Goal: Information Seeking & Learning: Learn about a topic

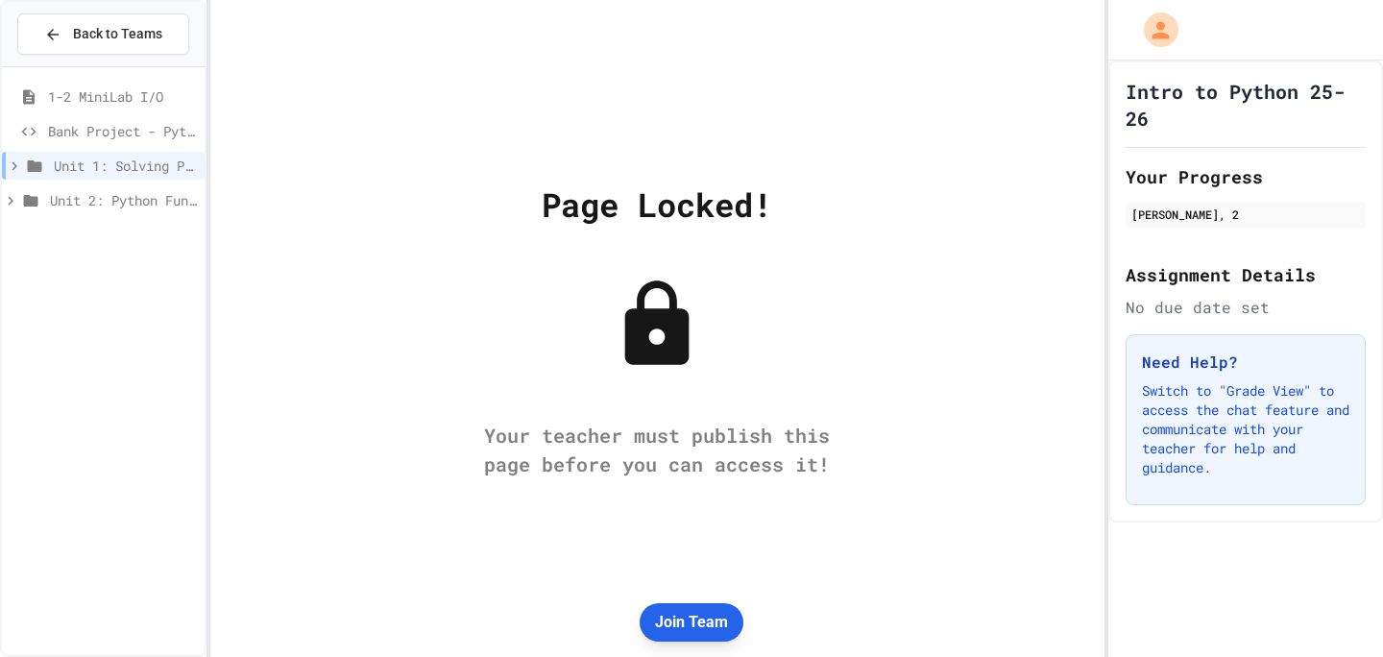
click at [709, 617] on button "Join Team" at bounding box center [692, 622] width 104 height 38
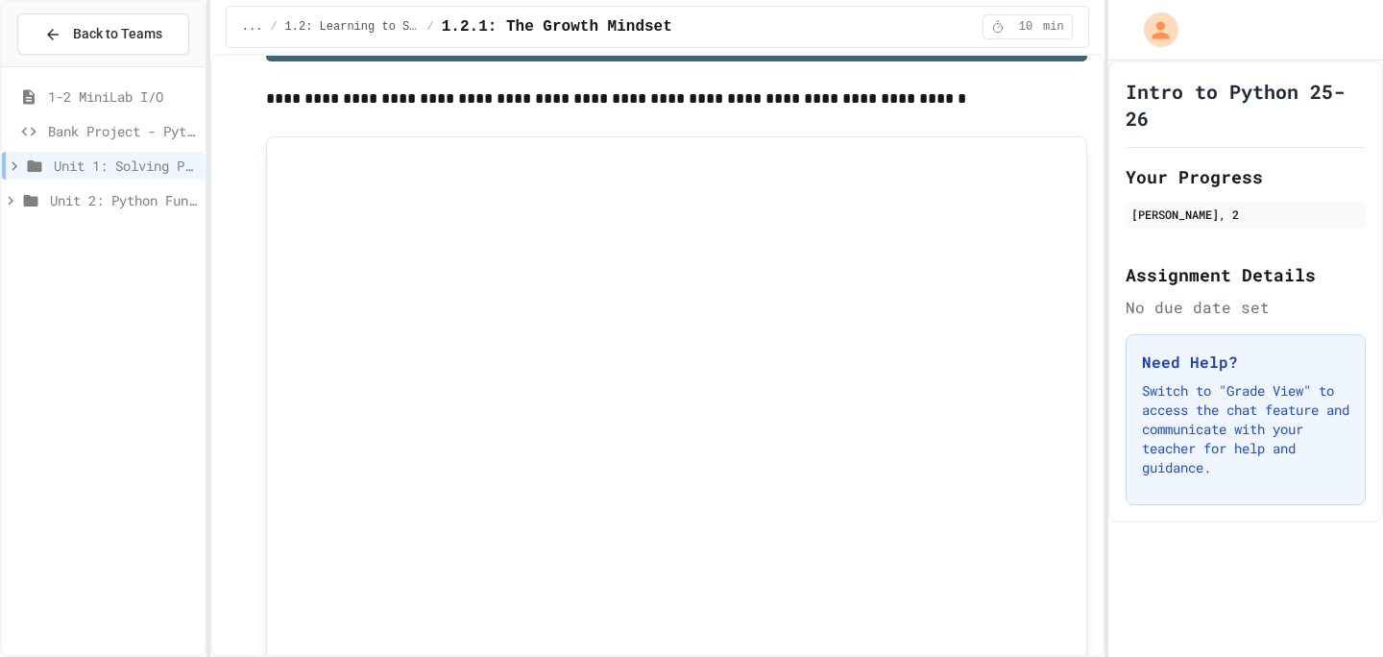
scroll to position [84, 0]
click at [133, 217] on div "Unit 2: Python Fundamentals" at bounding box center [103, 203] width 203 height 35
click at [133, 215] on div "Unit 2: Python Fundamentals" at bounding box center [103, 203] width 203 height 35
click at [133, 209] on span "Unit 2: Python Fundamentals" at bounding box center [123, 200] width 147 height 20
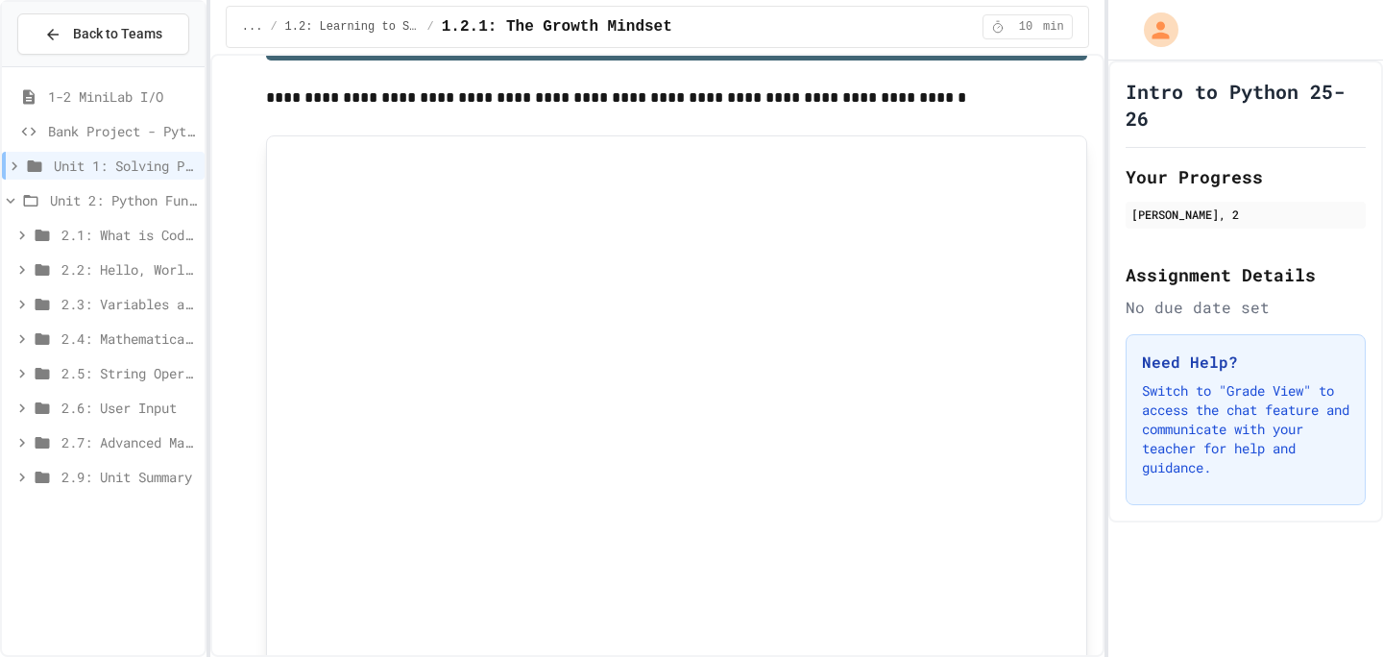
click at [109, 199] on span "Unit 2: Python Fundamentals" at bounding box center [123, 200] width 147 height 20
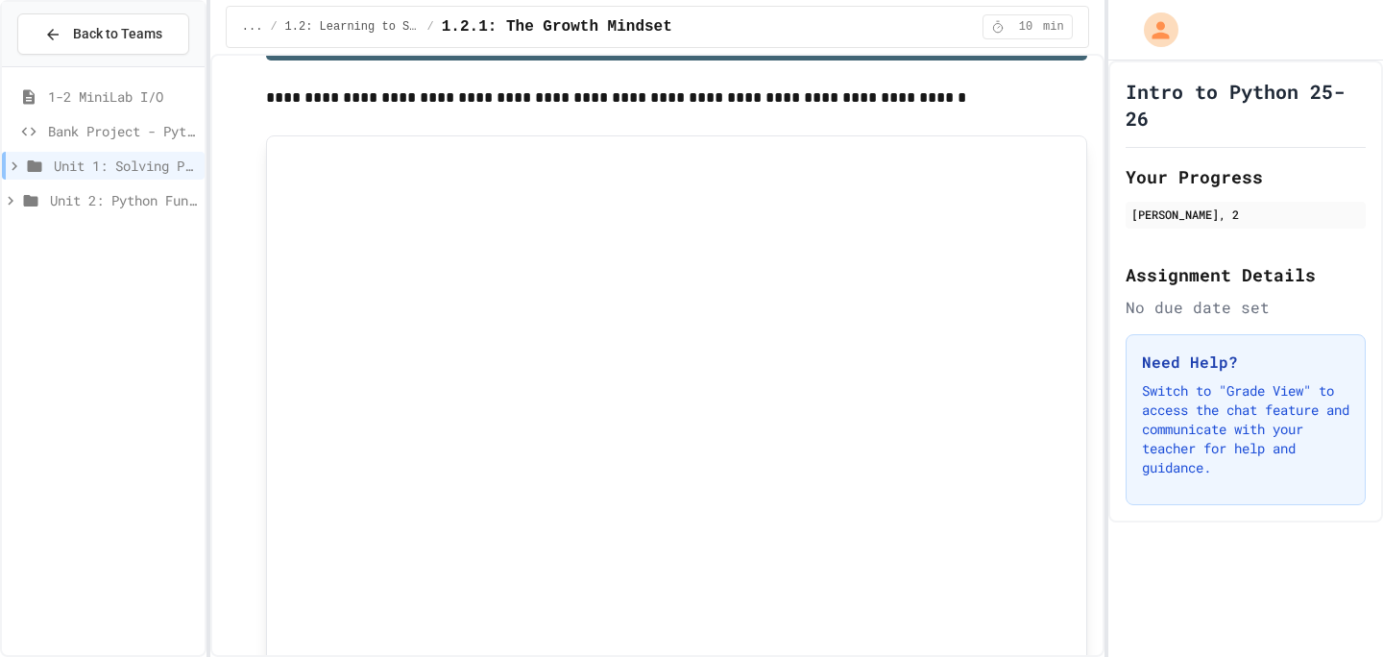
click at [114, 187] on div "Unit 2: Python Fundamentals" at bounding box center [103, 200] width 203 height 28
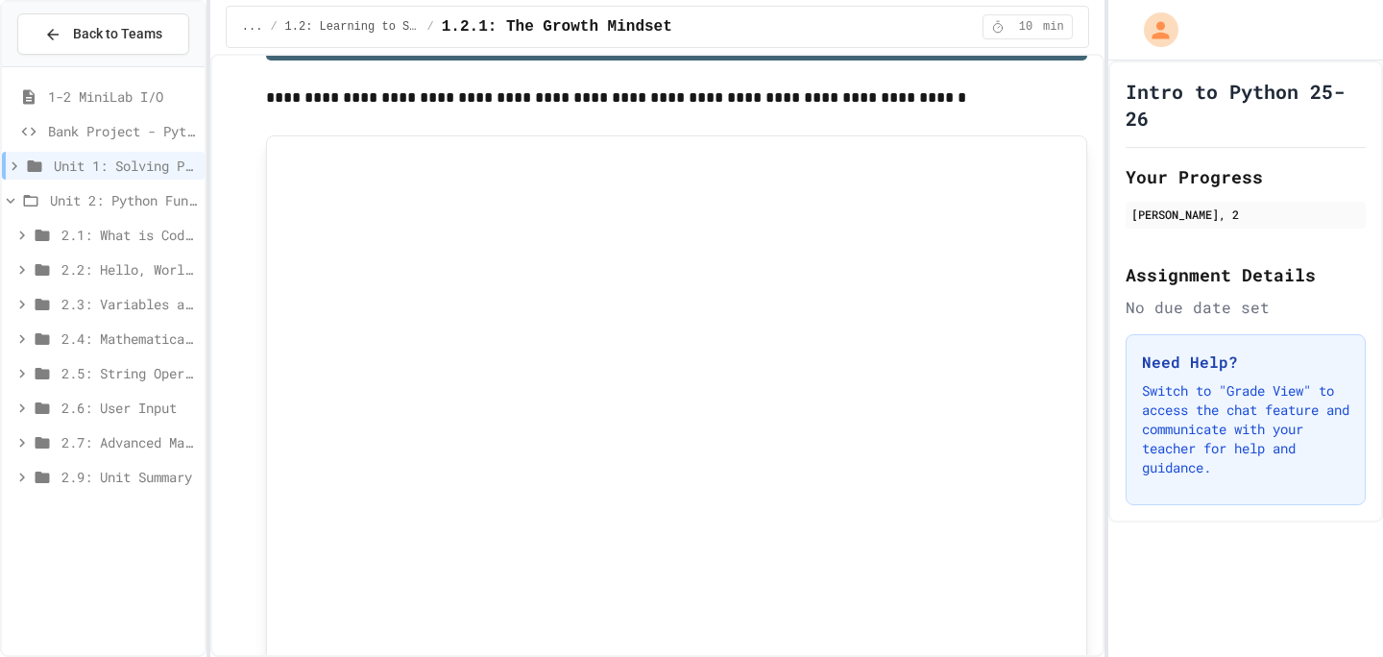
click at [118, 249] on div "2.1: What is Code?" at bounding box center [103, 238] width 203 height 35
click at [56, 243] on div "2.1: What is Code?" at bounding box center [103, 235] width 203 height 28
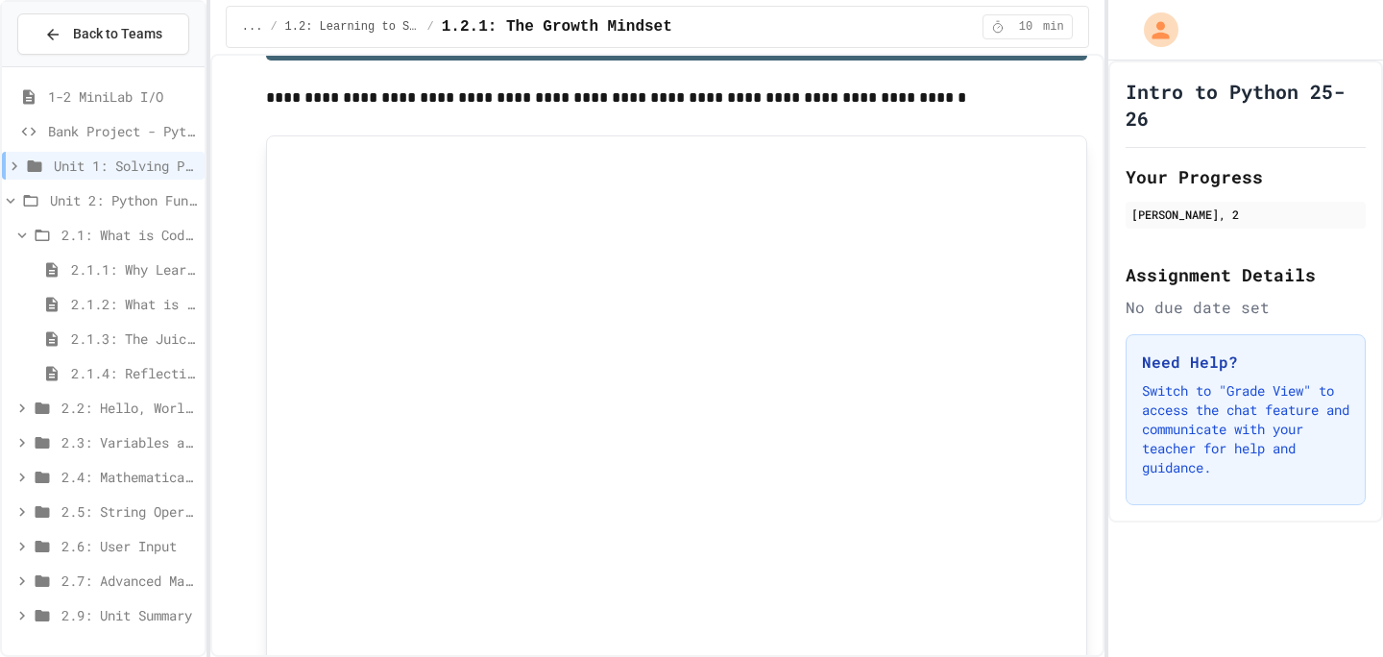
click at [156, 269] on span "2.1.1: Why Learn to Program?" at bounding box center [134, 269] width 126 height 20
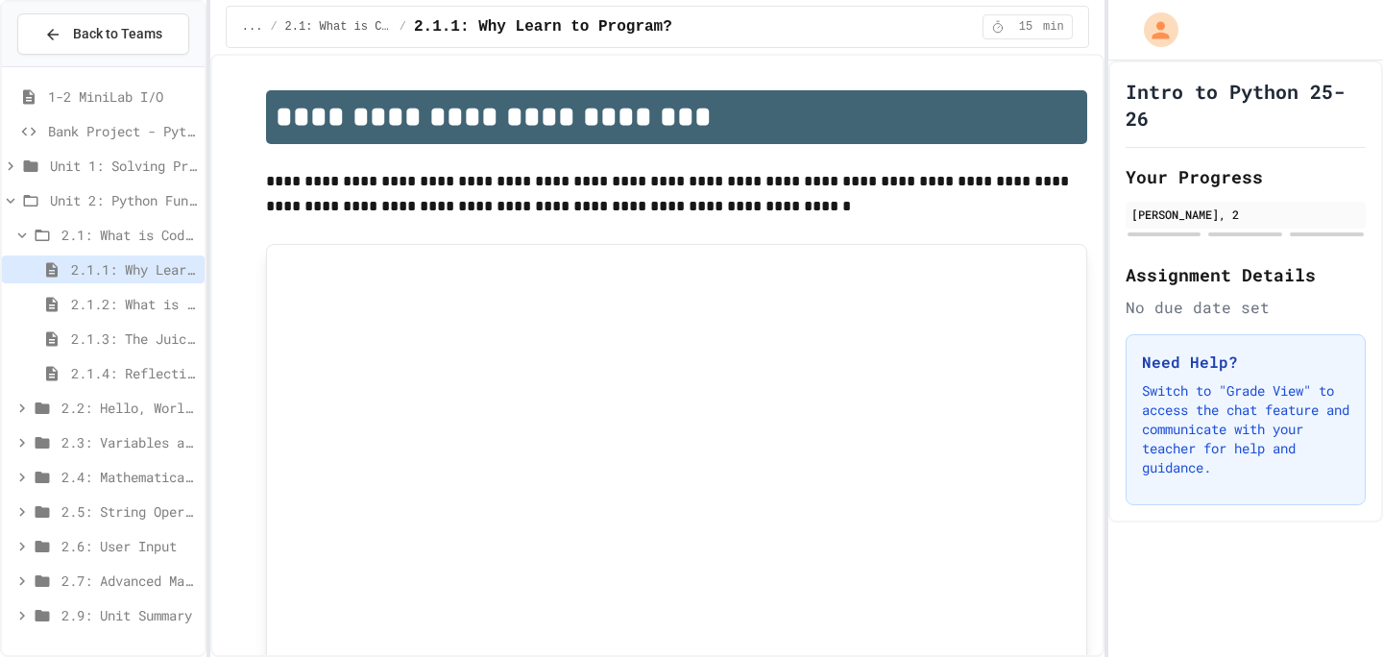
click at [156, 268] on span "2.1.1: Why Learn to Program?" at bounding box center [134, 269] width 126 height 20
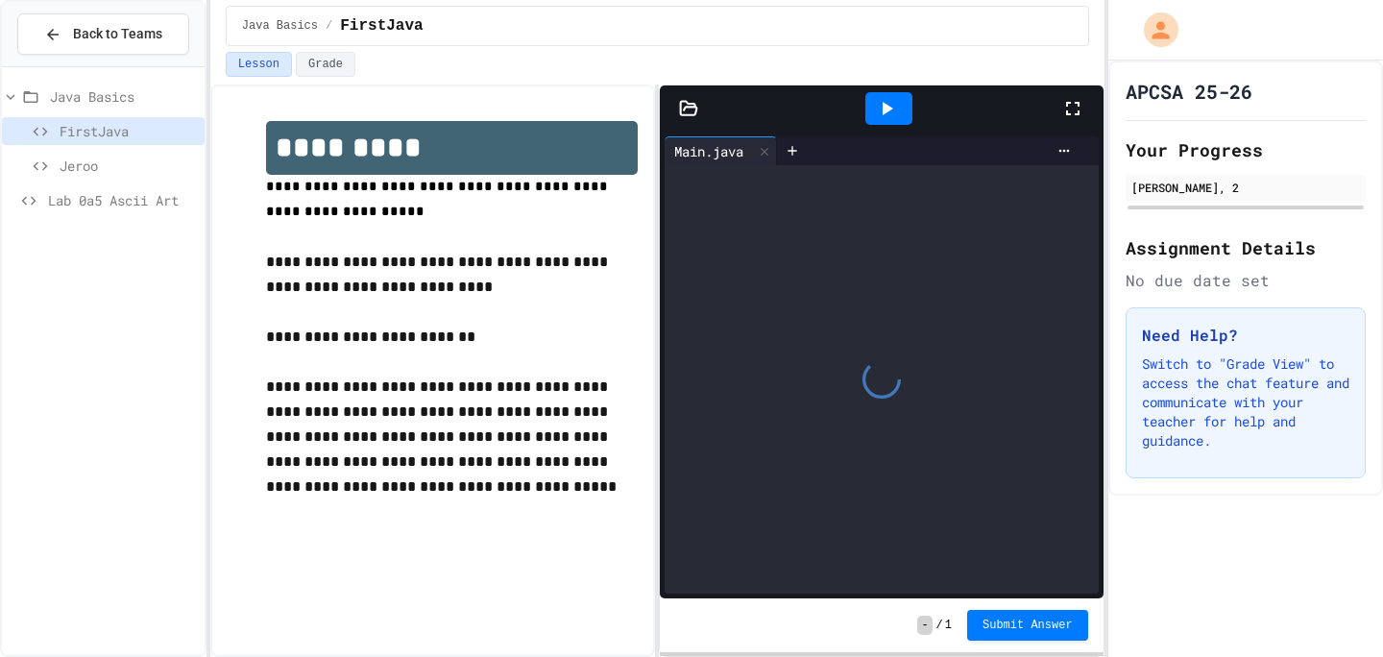
click at [158, 212] on div "Lab 0a5 Ascii Art" at bounding box center [103, 200] width 203 height 28
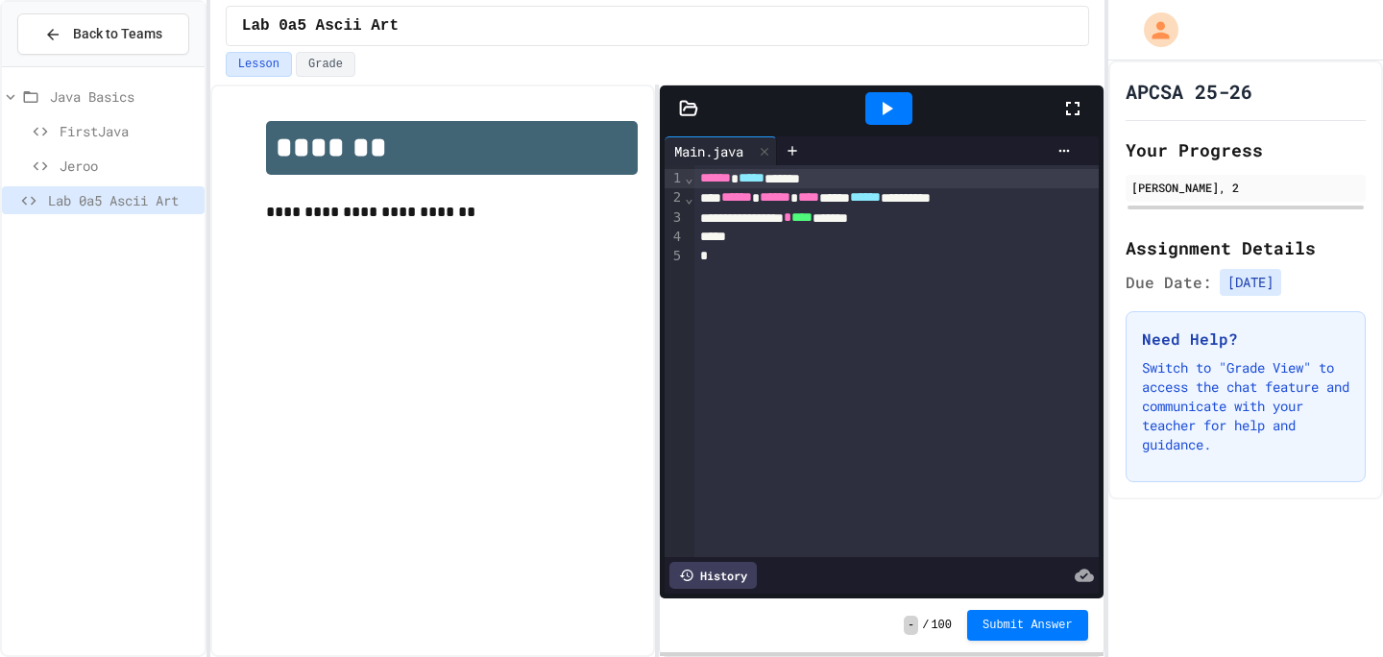
click at [413, 221] on p "**********" at bounding box center [452, 212] width 372 height 25
click at [697, 119] on div at bounding box center [881, 108] width 443 height 46
click at [681, 116] on icon at bounding box center [688, 108] width 19 height 19
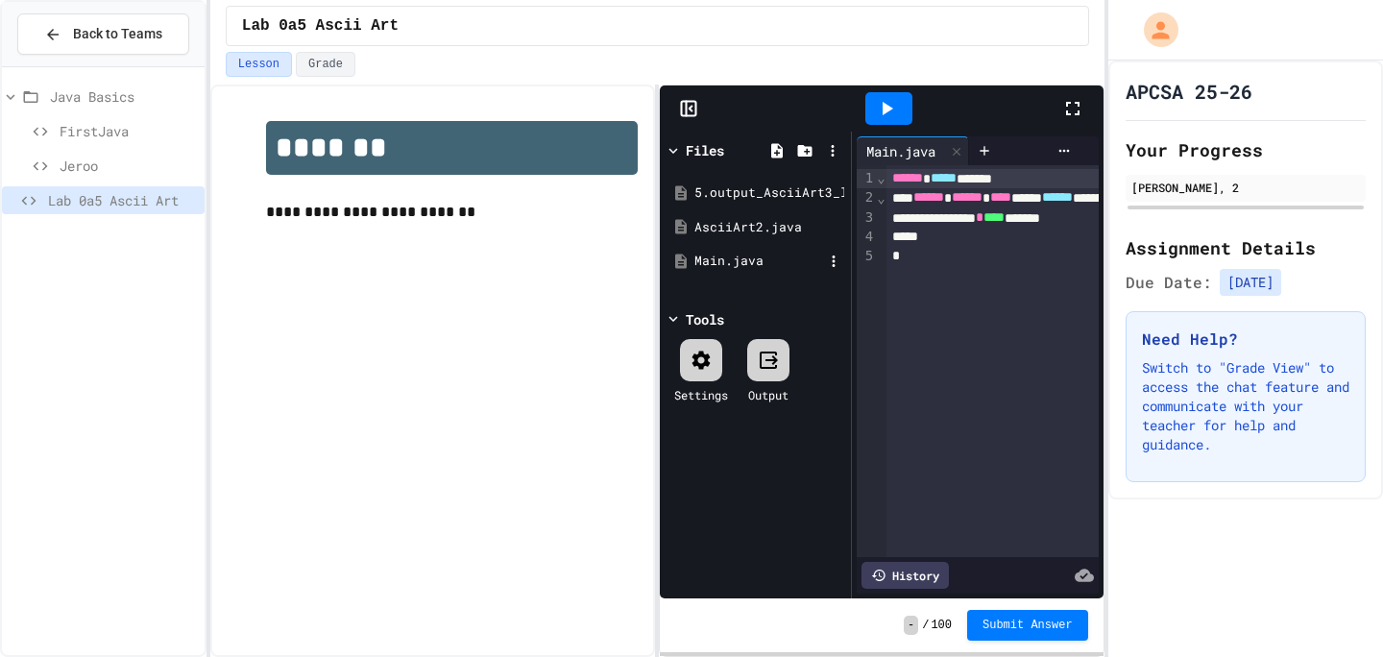
click at [762, 264] on div "Main.java" at bounding box center [758, 261] width 129 height 19
click at [730, 260] on div "Main.java" at bounding box center [758, 261] width 129 height 19
click at [773, 225] on div "AsciiArt2.java" at bounding box center [758, 227] width 129 height 19
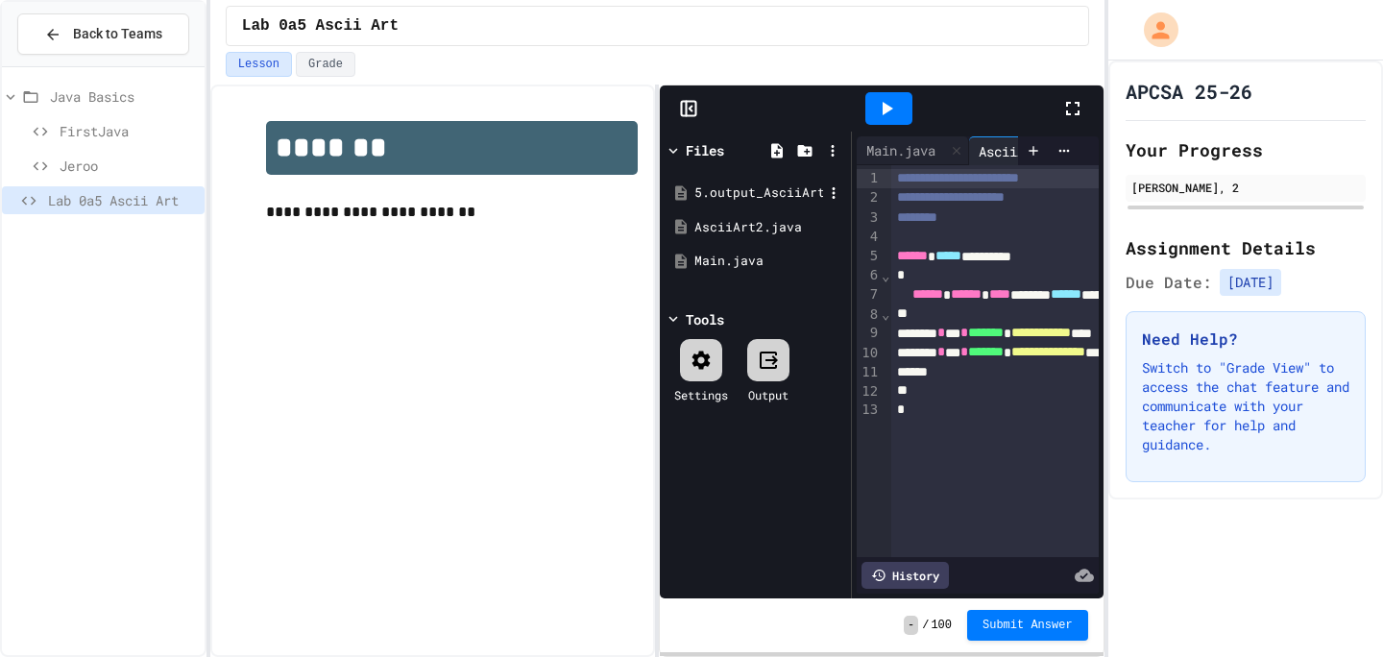
click at [785, 190] on div "5.output_AsciiArt3_lab_java_aplus.pdf" at bounding box center [758, 192] width 129 height 19
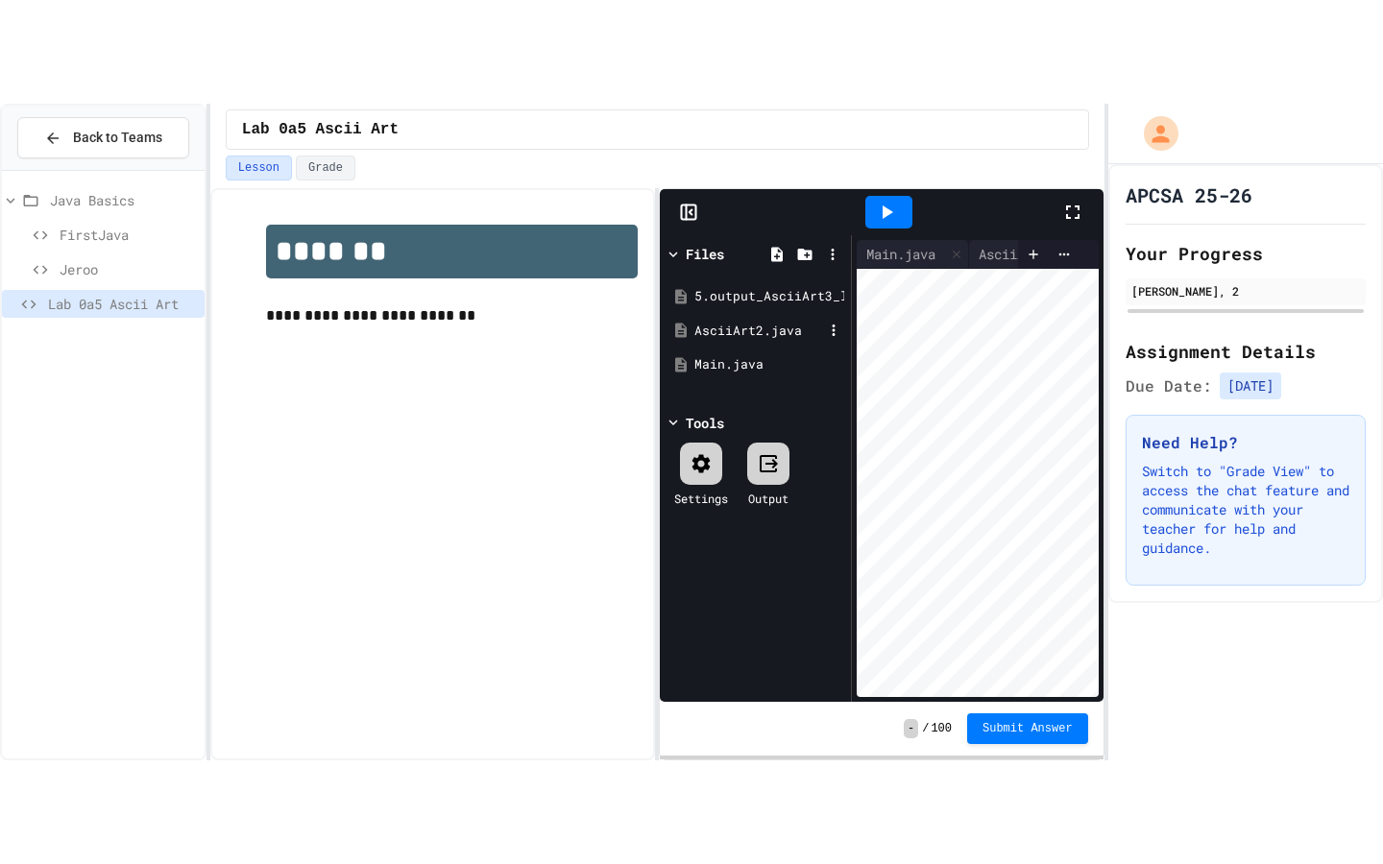
scroll to position [0, 346]
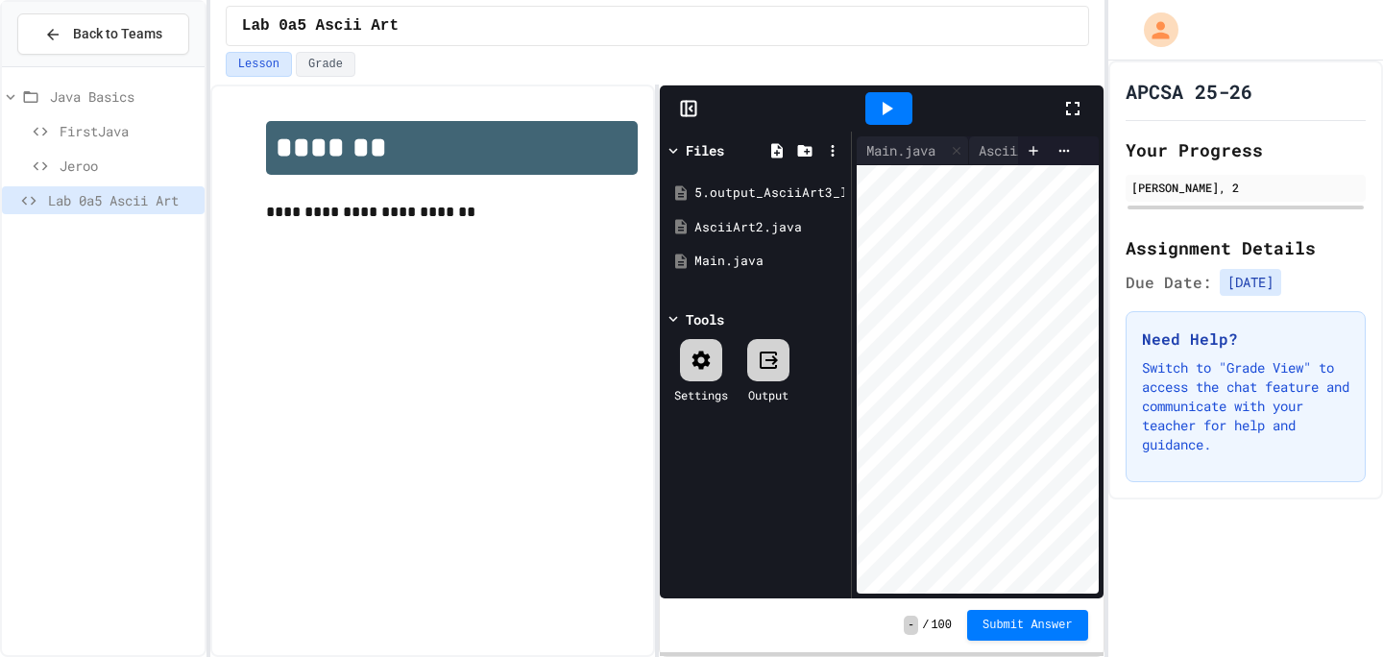
click at [1071, 119] on icon at bounding box center [1072, 108] width 23 height 23
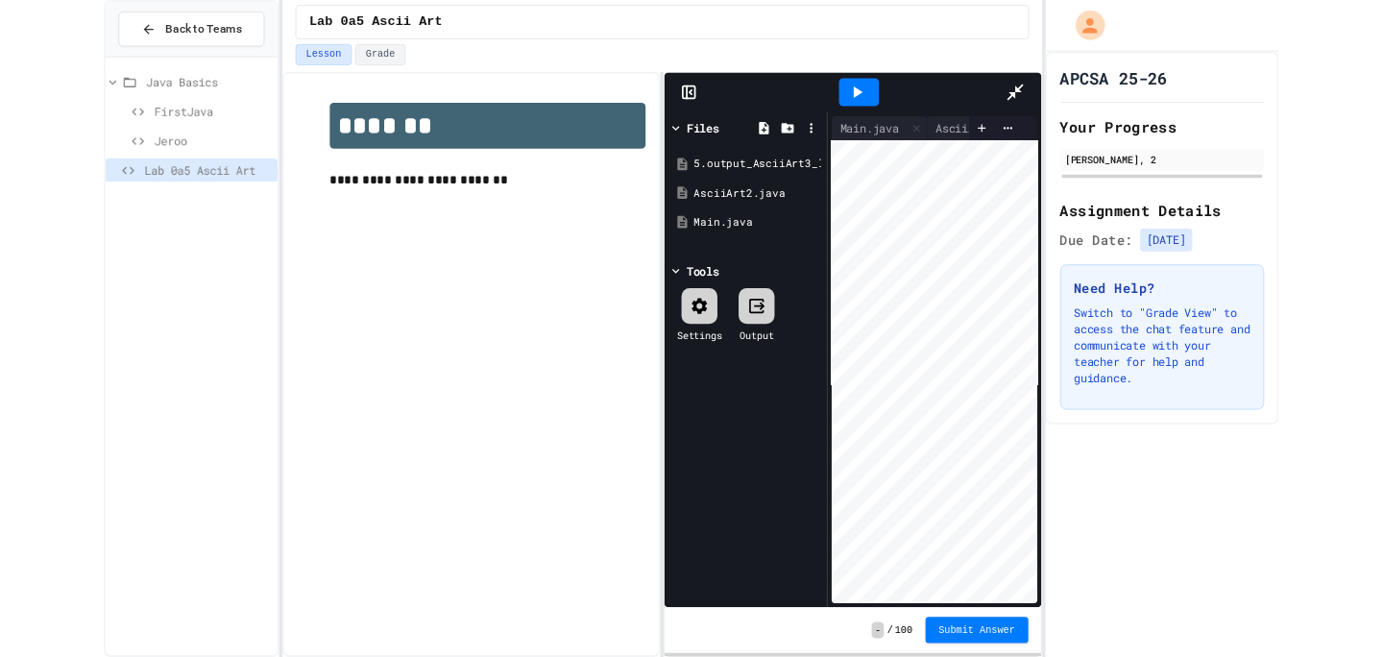
scroll to position [0, 0]
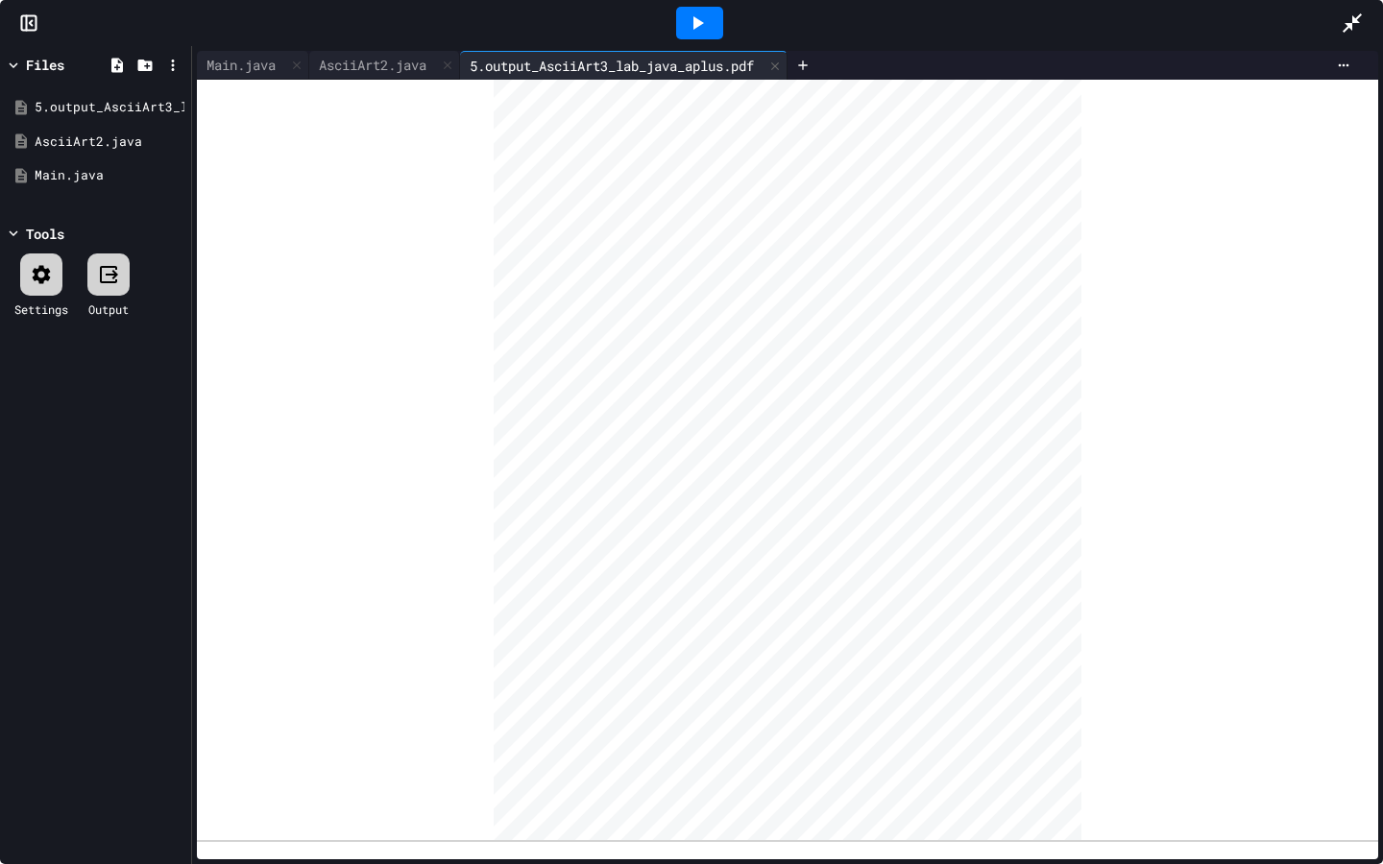
click at [1362, 21] on icon at bounding box center [1351, 23] width 23 height 23
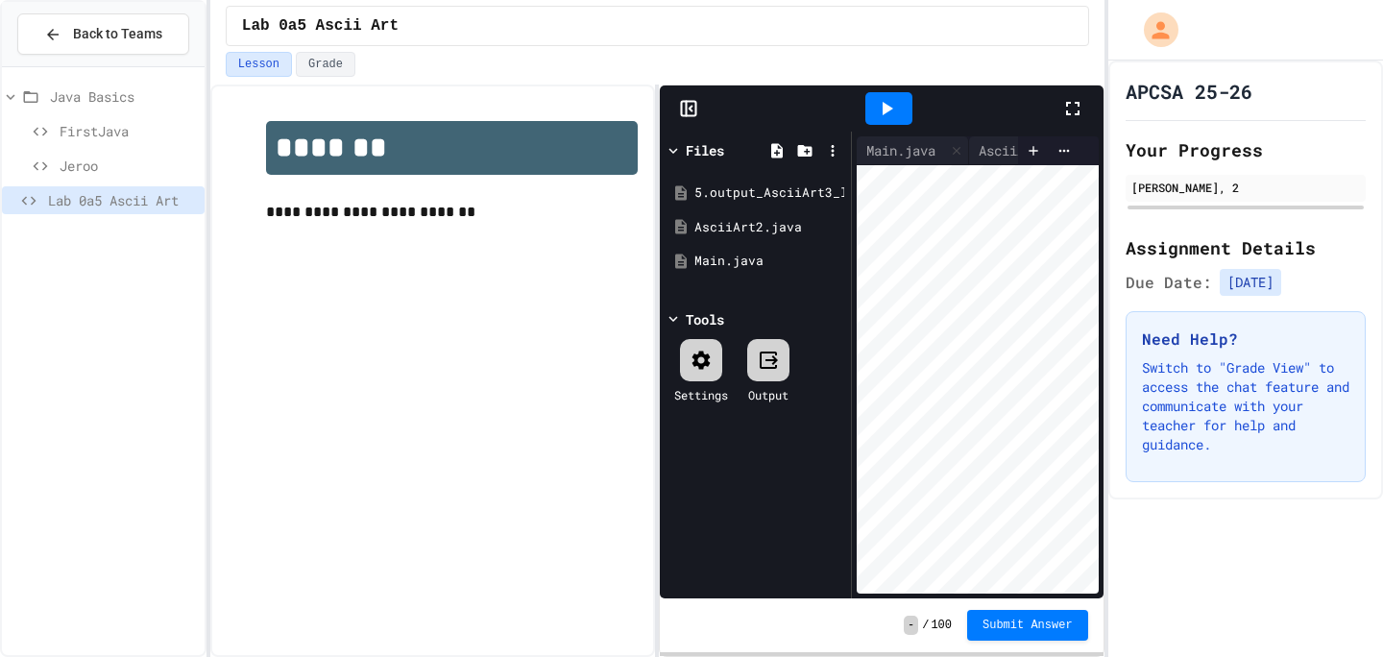
click at [1054, 120] on div at bounding box center [888, 109] width 343 height 52
click at [1058, 115] on div at bounding box center [888, 109] width 343 height 52
click at [1073, 110] on icon at bounding box center [1072, 108] width 23 height 23
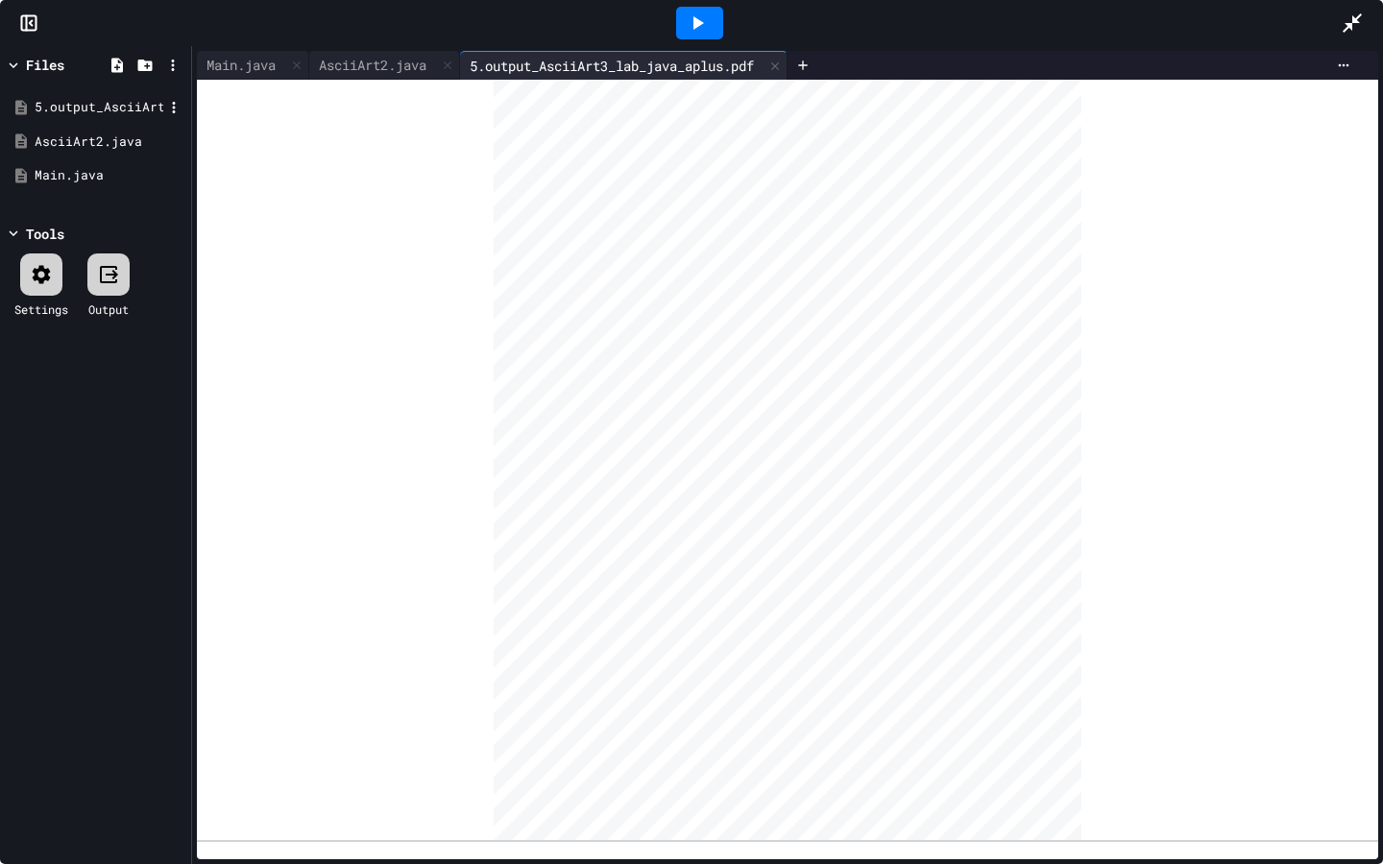
click at [106, 111] on div "5.output_AsciiArt3_lab_java_aplus.pdf" at bounding box center [99, 107] width 129 height 19
click at [107, 130] on div "AsciiArt2.java" at bounding box center [95, 142] width 181 height 35
